Goal: Task Accomplishment & Management: Manage account settings

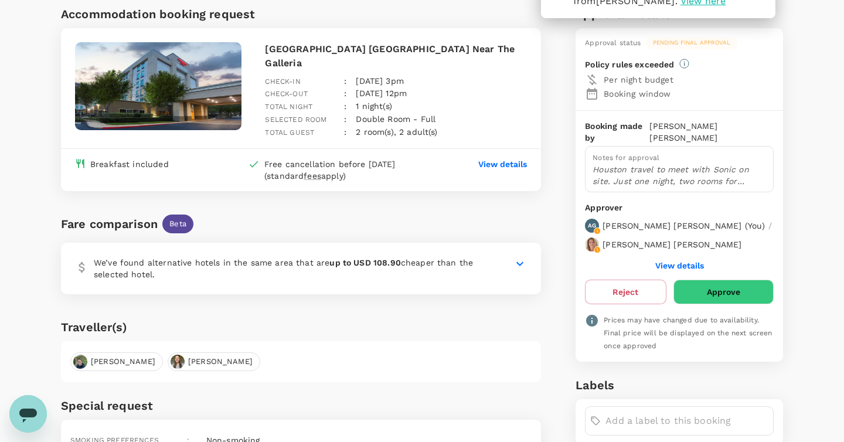
scroll to position [72, 0]
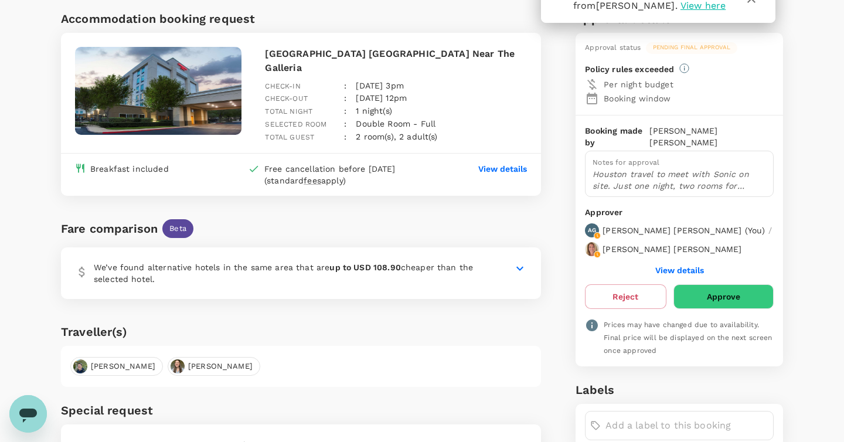
click at [523, 264] on icon at bounding box center [520, 268] width 14 height 14
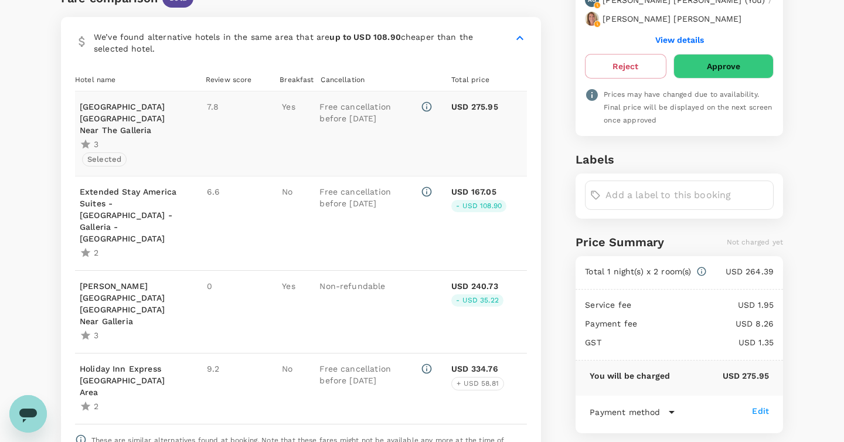
scroll to position [304, 0]
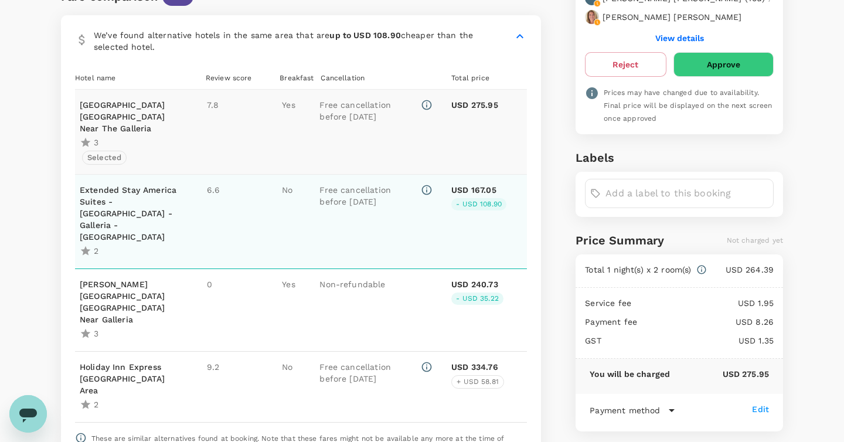
click at [106, 184] on p "Extended Stay America Suites - [GEOGRAPHIC_DATA] - Galleria - [GEOGRAPHIC_DATA]" at bounding box center [130, 213] width 101 height 59
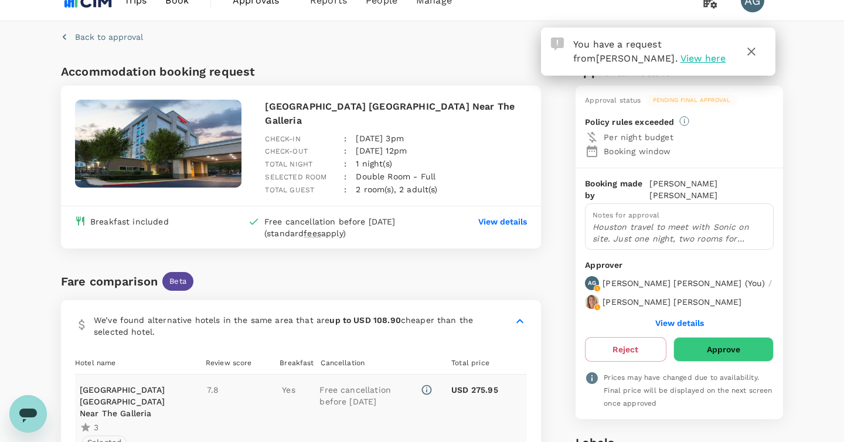
scroll to position [0, 0]
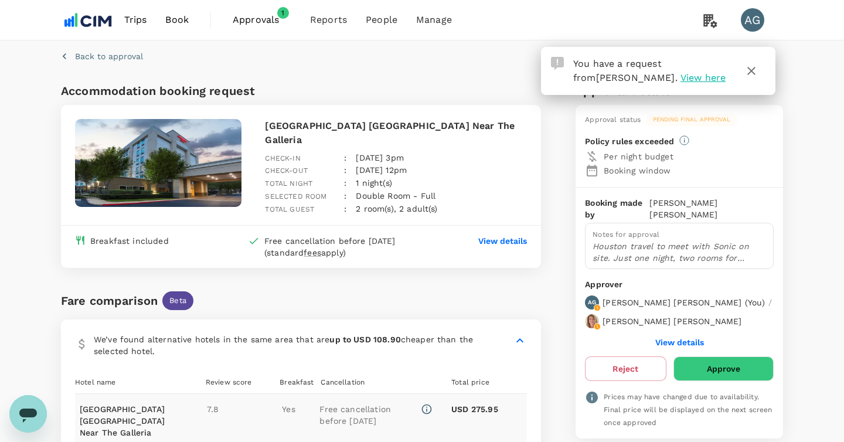
click at [229, 160] on img at bounding box center [158, 163] width 166 height 88
click at [485, 235] on p "View details" at bounding box center [502, 241] width 49 height 12
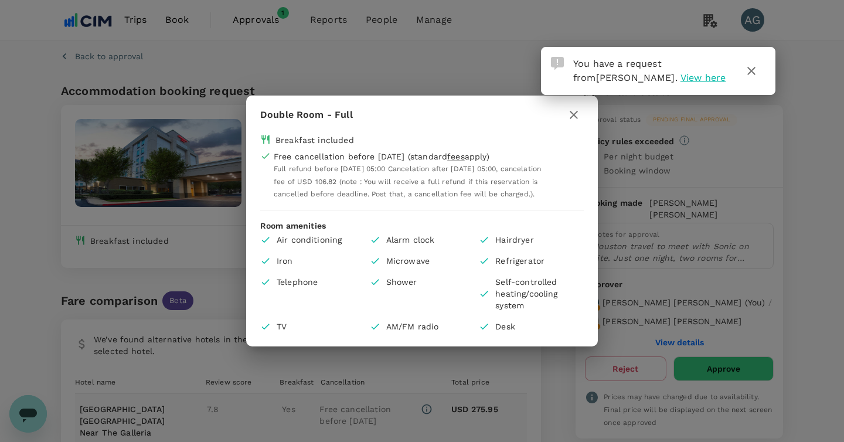
click at [578, 108] on icon "button" at bounding box center [574, 115] width 14 height 14
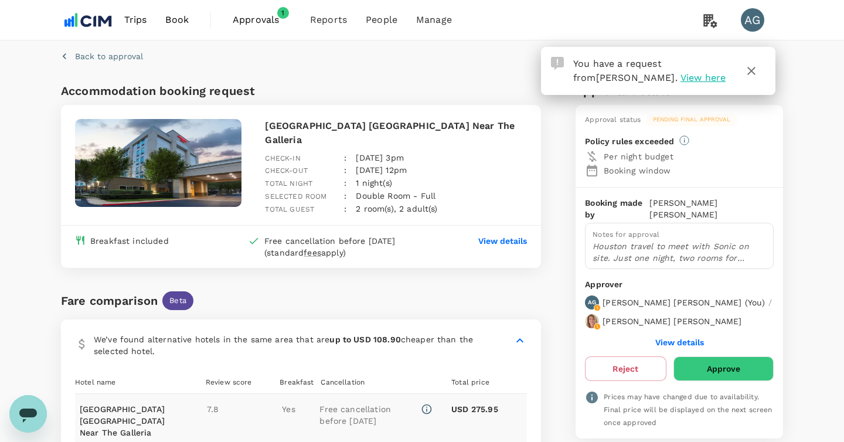
click at [685, 240] on p "Houston travel to meet with Sonic on site. Just one night, two rooms for [PERSO…" at bounding box center [678, 251] width 173 height 23
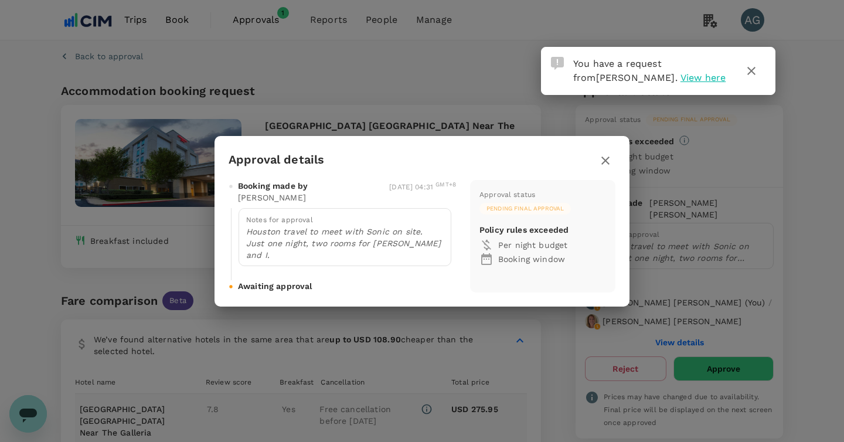
click at [796, 167] on div "Approval details Booking made by [PERSON_NAME] [DATE] 04:31 GMT+8 Notes for app…" at bounding box center [422, 221] width 844 height 442
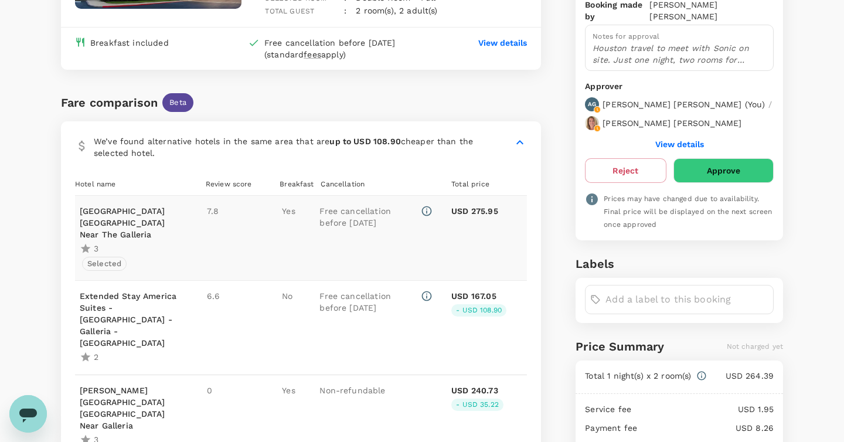
scroll to position [203, 0]
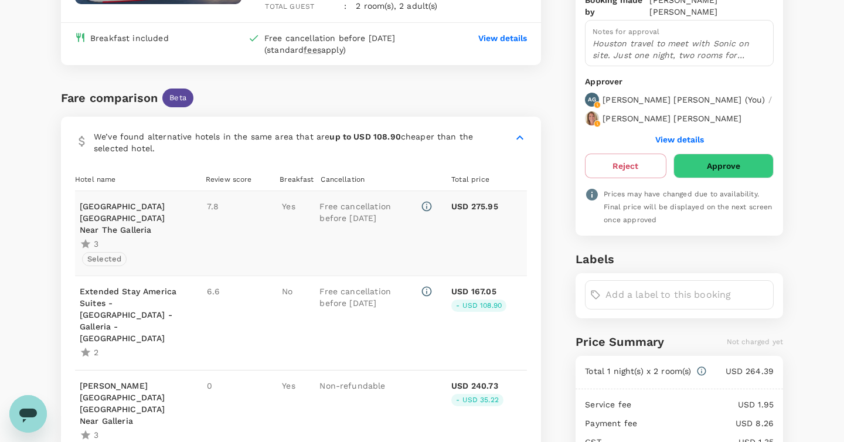
click at [142, 204] on p "[GEOGRAPHIC_DATA] [GEOGRAPHIC_DATA] Near The Galleria" at bounding box center [130, 217] width 101 height 35
click at [694, 154] on button "Approve" at bounding box center [723, 166] width 100 height 25
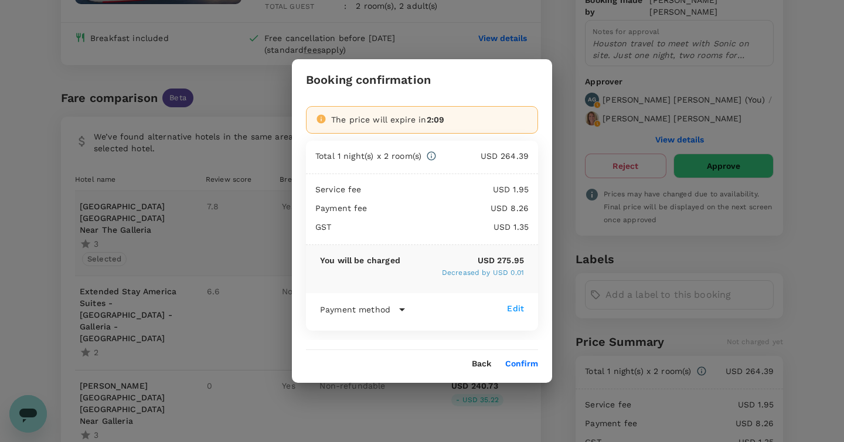
click at [528, 363] on button "Confirm" at bounding box center [521, 363] width 33 height 9
